Goal: Navigation & Orientation: Find specific page/section

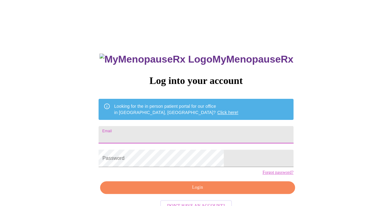
click at [172, 130] on input "Email" at bounding box center [195, 134] width 194 height 17
type input "[EMAIL_ADDRESS][DOMAIN_NAME]"
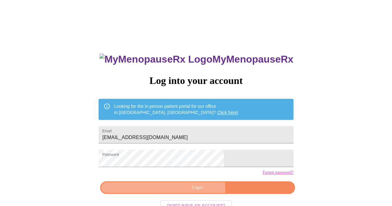
click at [179, 191] on span "Login" at bounding box center [197, 188] width 180 height 8
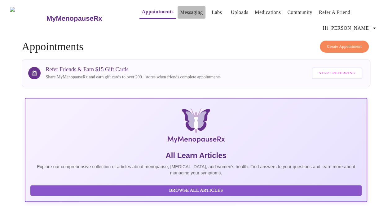
click at [180, 17] on link "Messaging" at bounding box center [191, 12] width 23 height 9
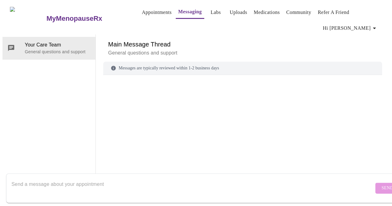
scroll to position [5, 0]
click at [253, 8] on link "Medications" at bounding box center [266, 12] width 26 height 9
